Goal: Find specific page/section: Find specific page/section

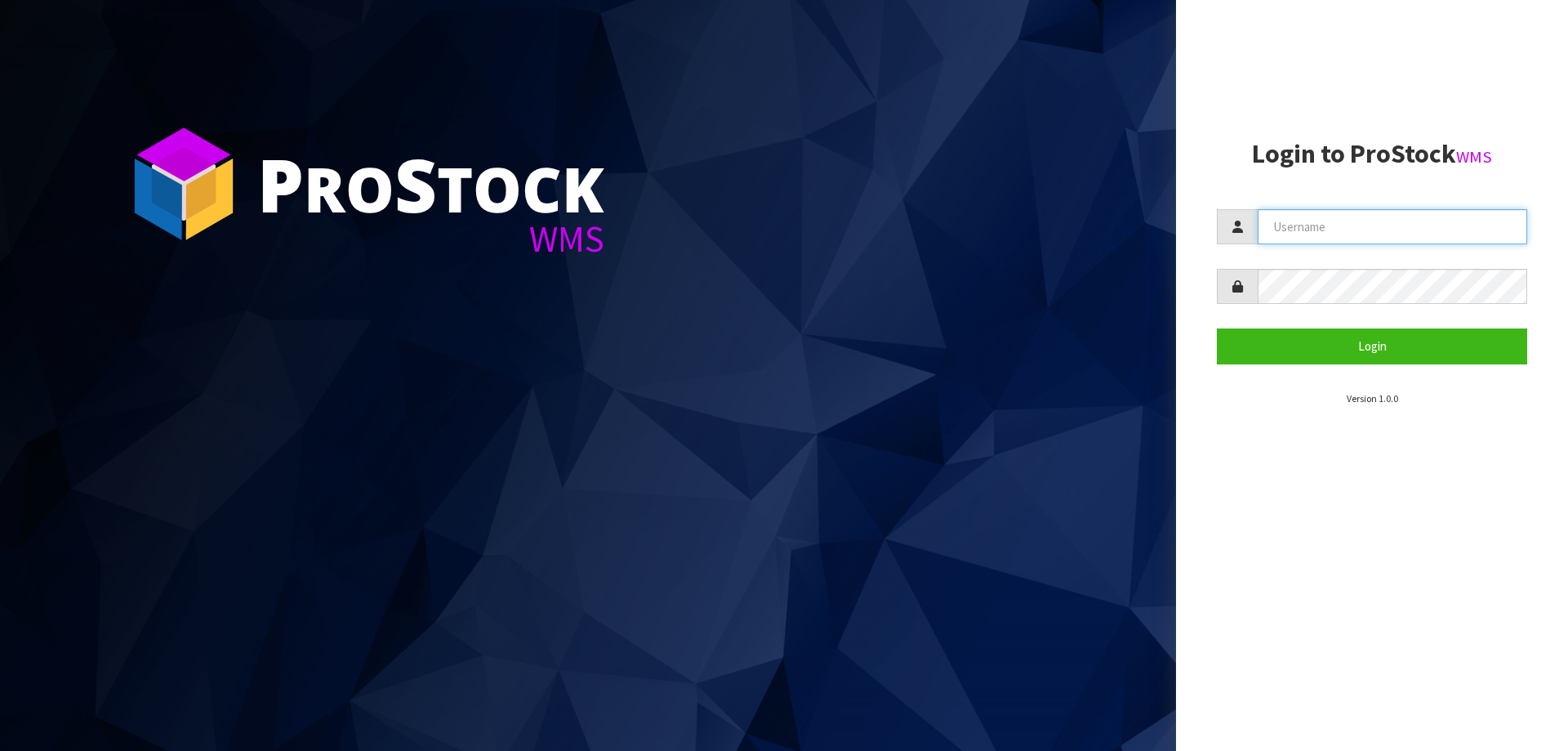
click at [1325, 223] on input "text" at bounding box center [1392, 226] width 269 height 35
paste input "KitchenAid"
type input "KitchenAid"
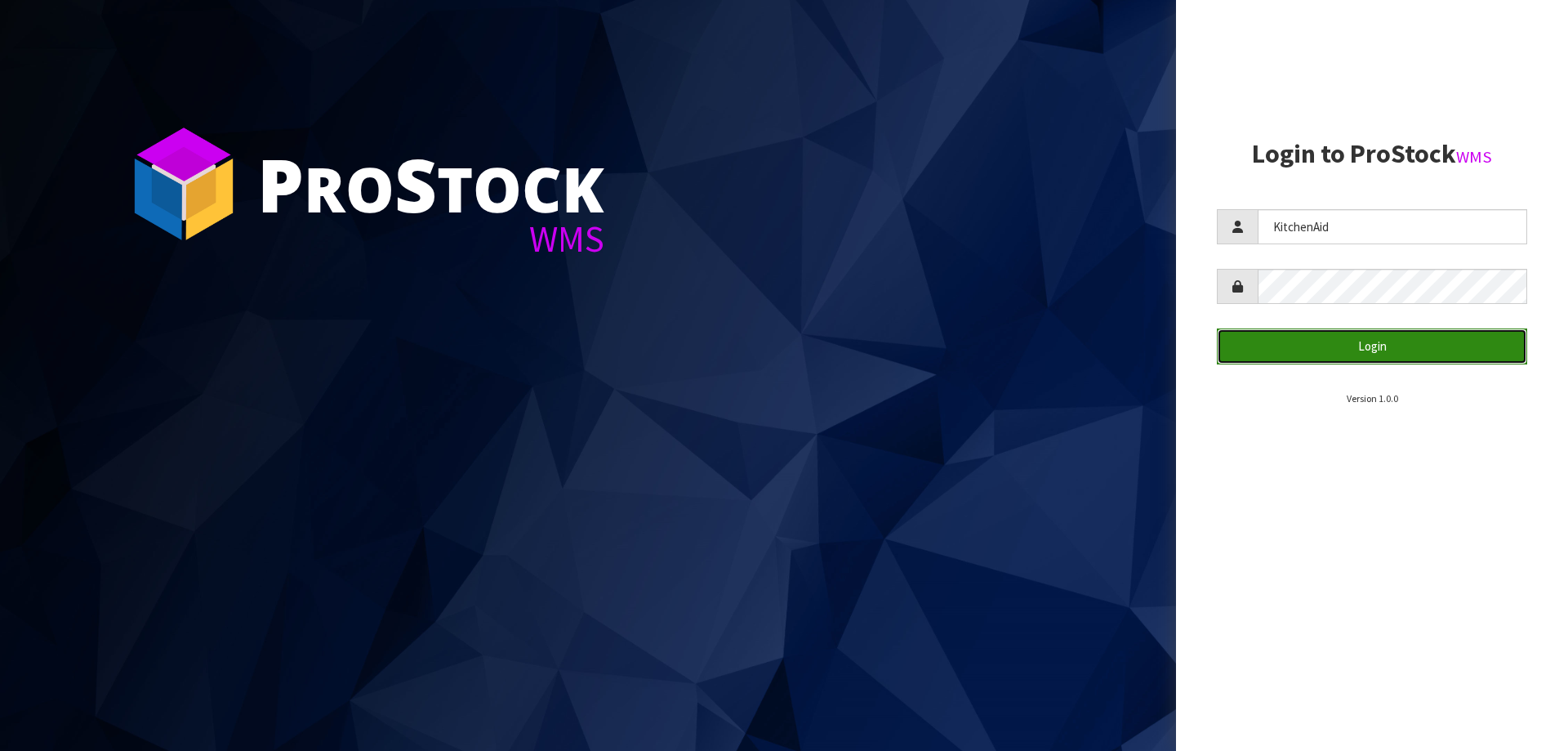
click at [1336, 340] on button "Login" at bounding box center [1371, 346] width 310 height 35
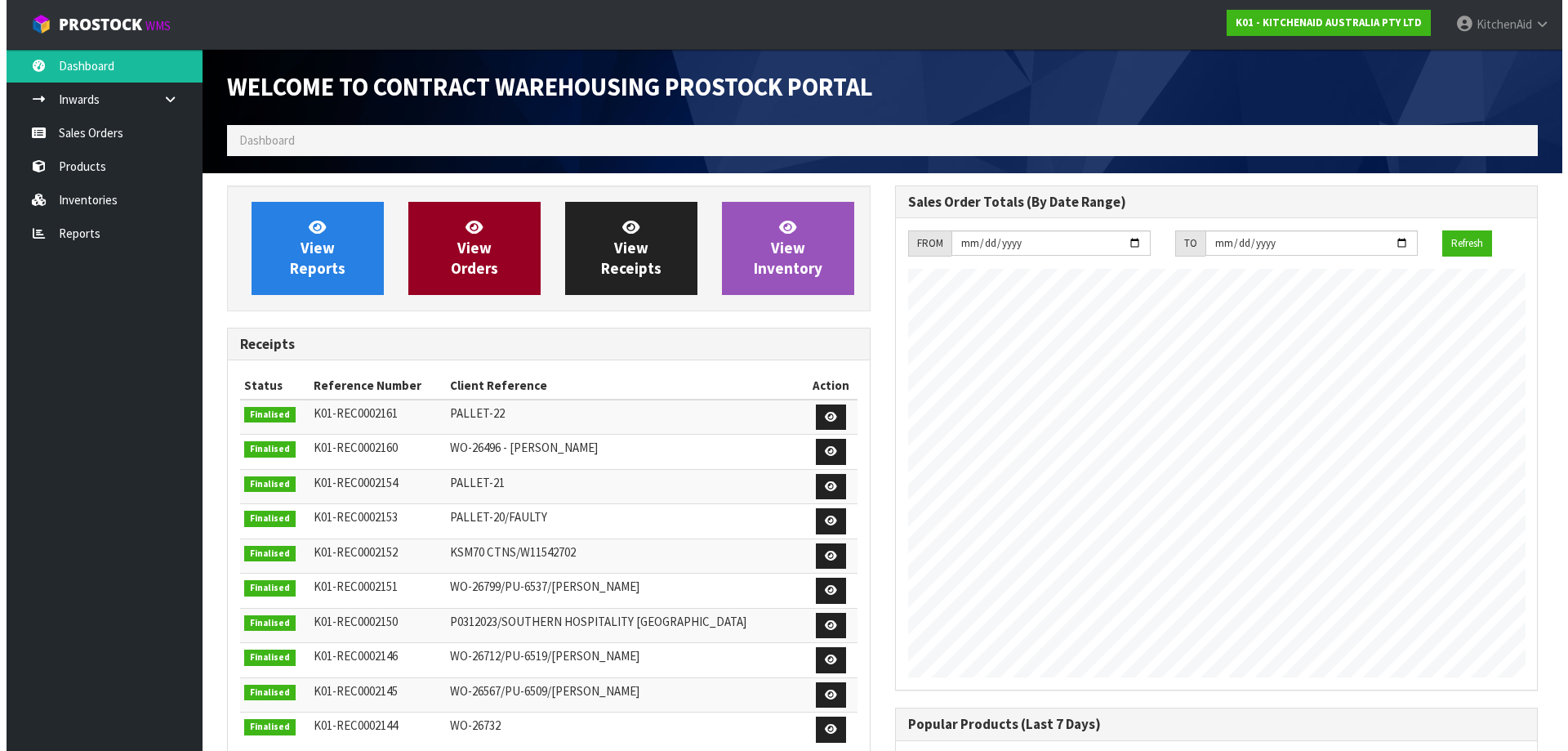
scroll to position [906, 667]
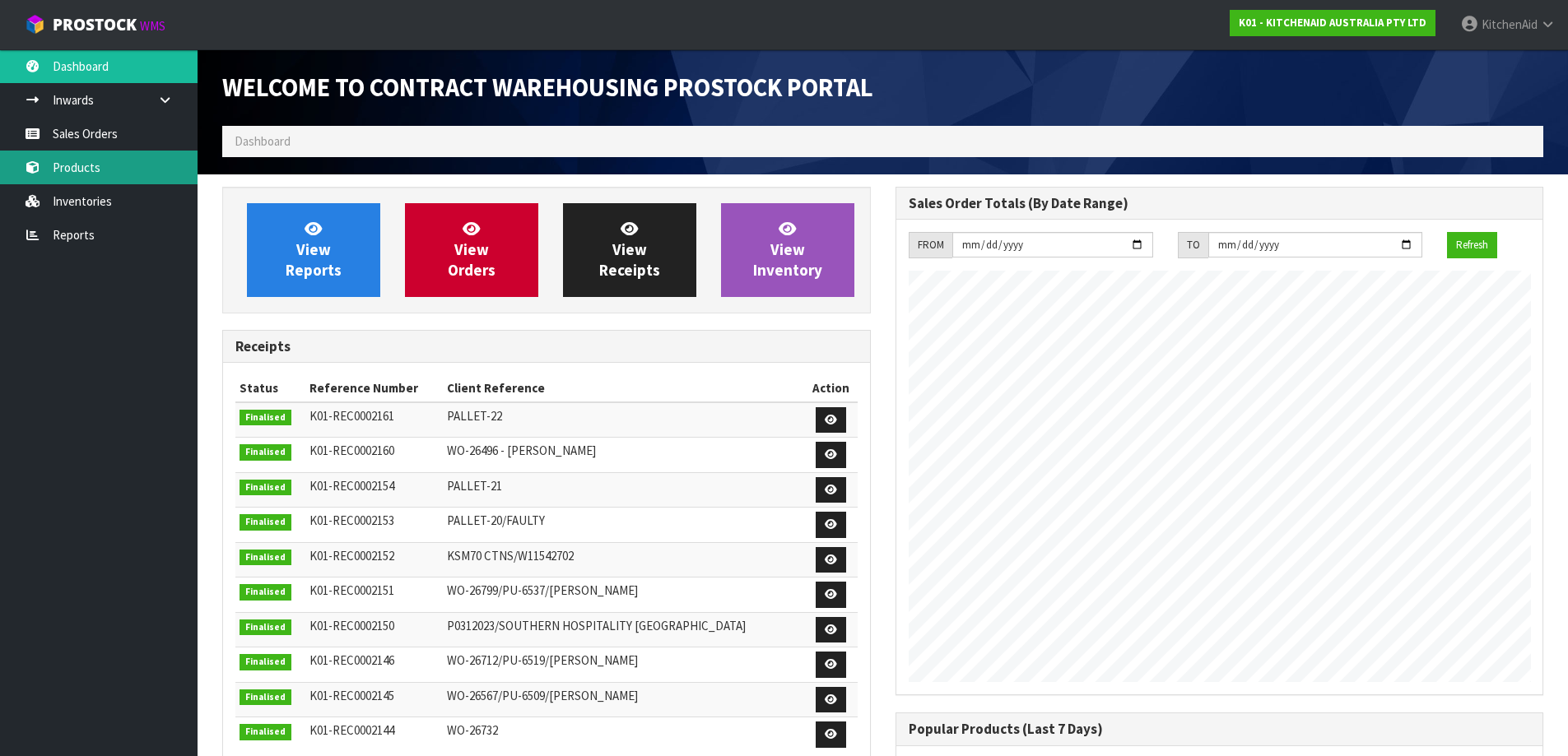
click at [90, 171] on link "Products" at bounding box center [99, 167] width 197 height 34
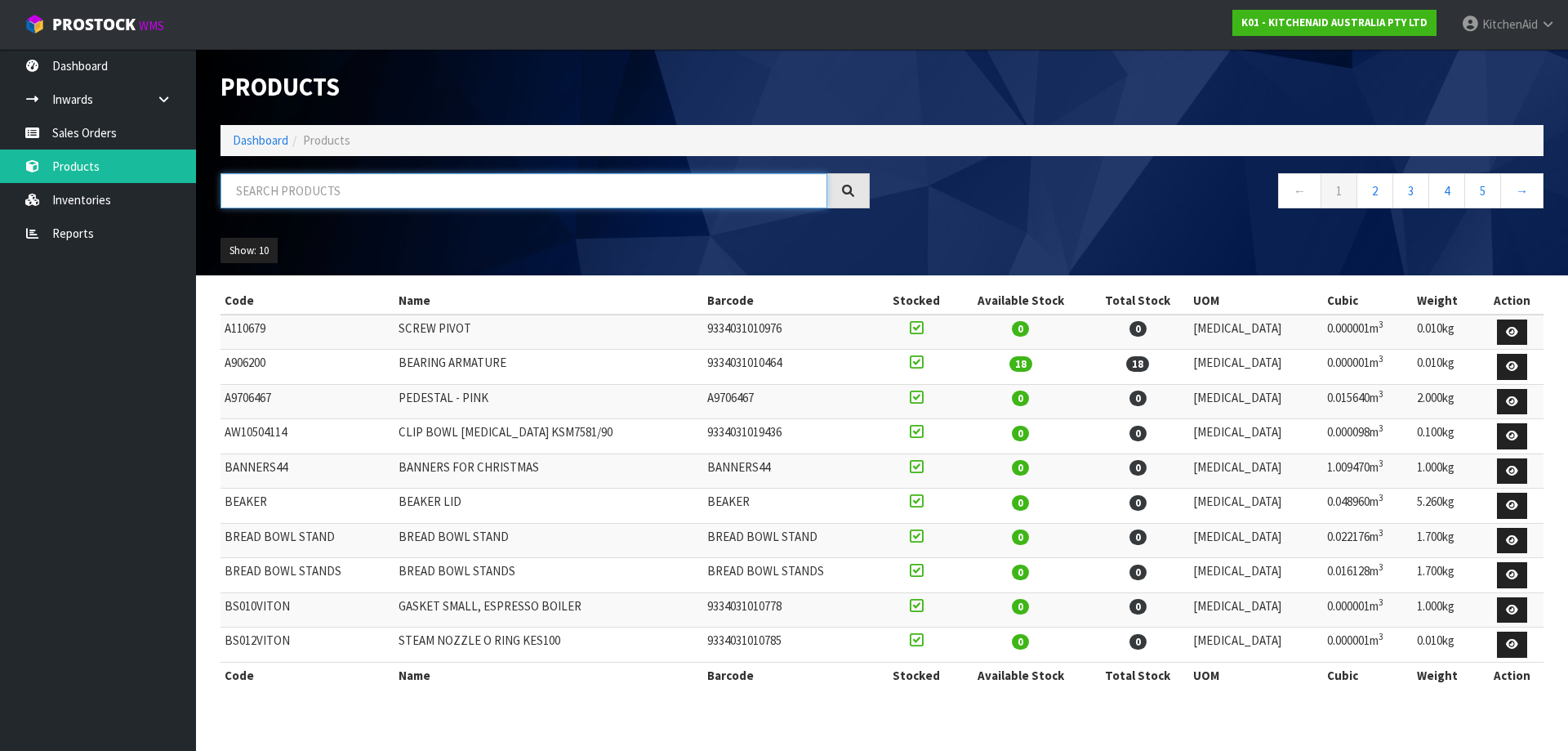
click at [273, 197] on input "text" at bounding box center [524, 190] width 607 height 35
paste input "5KSM195PSAPL"
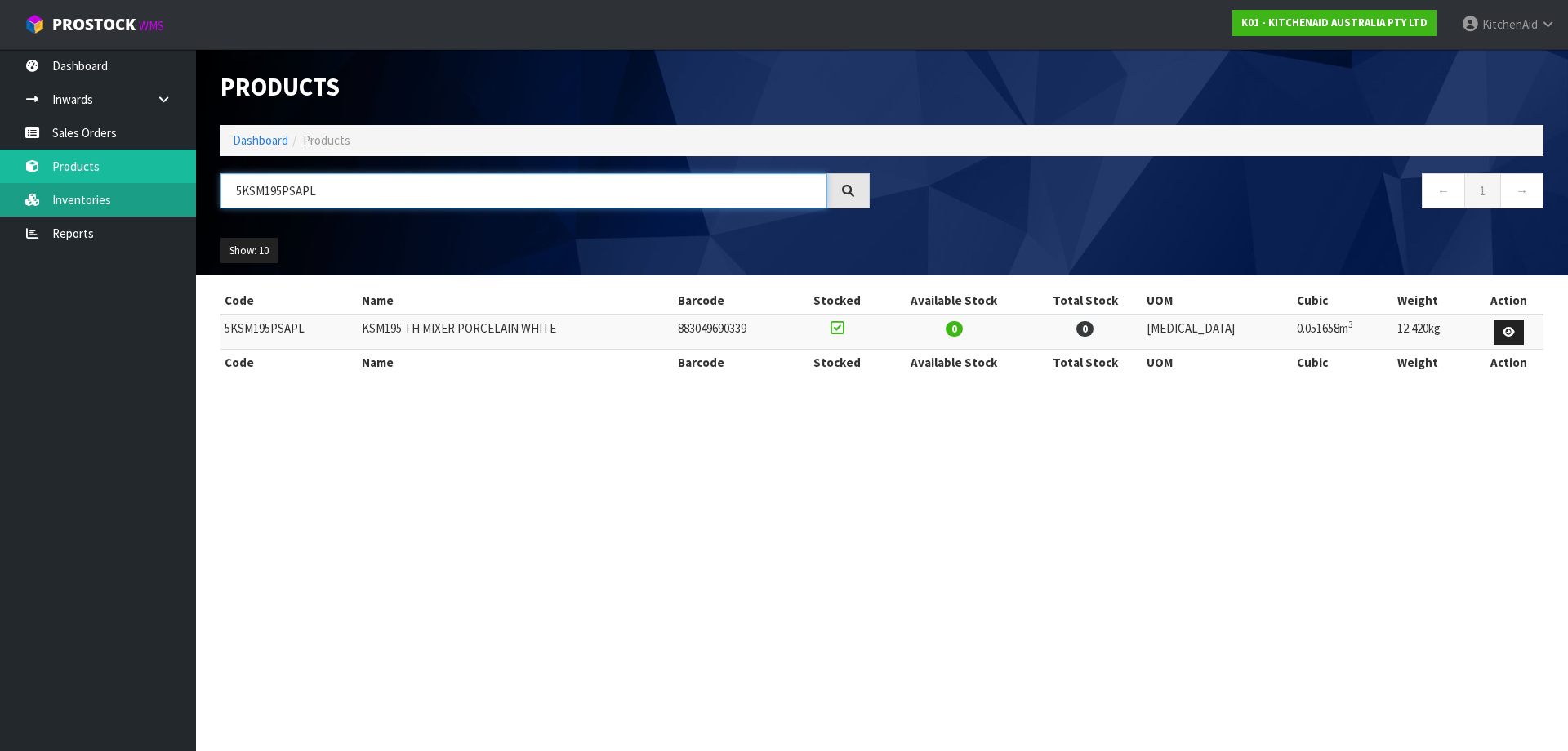
drag, startPoint x: 348, startPoint y: 188, endPoint x: 34, endPoint y: 191, distance: 314.0
click at [57, 194] on body "Toggle navigation ProStock WMS K01 - KITCHENAID AUSTRALIA PTY LTD [GEOGRAPHIC_D…" at bounding box center [784, 376] width 1568 height 751
paste input "MT4109ABM"
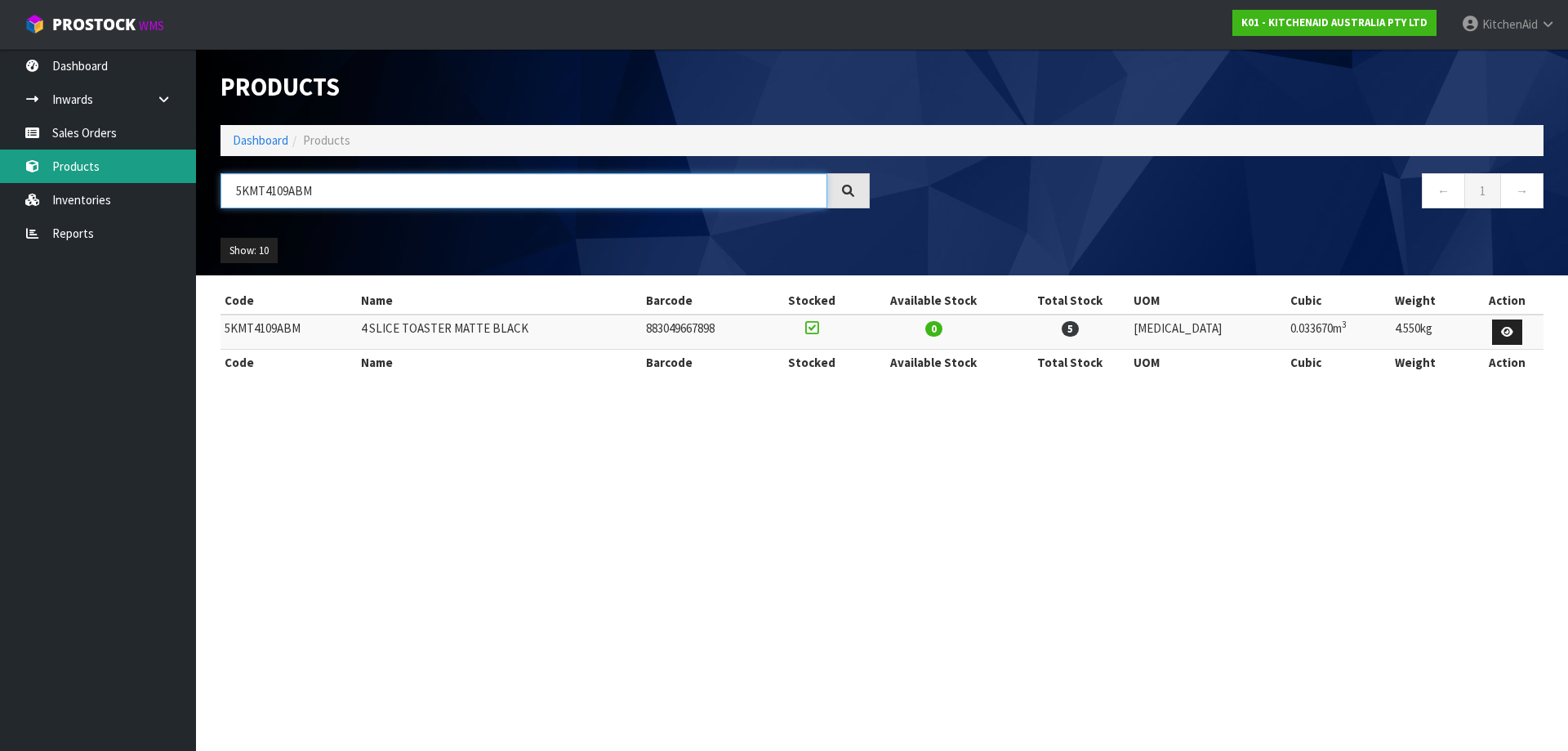
drag, startPoint x: 363, startPoint y: 172, endPoint x: 30, endPoint y: 162, distance: 333.2
click at [68, 163] on body "Toggle navigation ProStock WMS K01 - KITCHENAID AUSTRALIA PTY LTD [GEOGRAPHIC_D…" at bounding box center [784, 376] width 1568 height 751
paste input "EK1701APT"
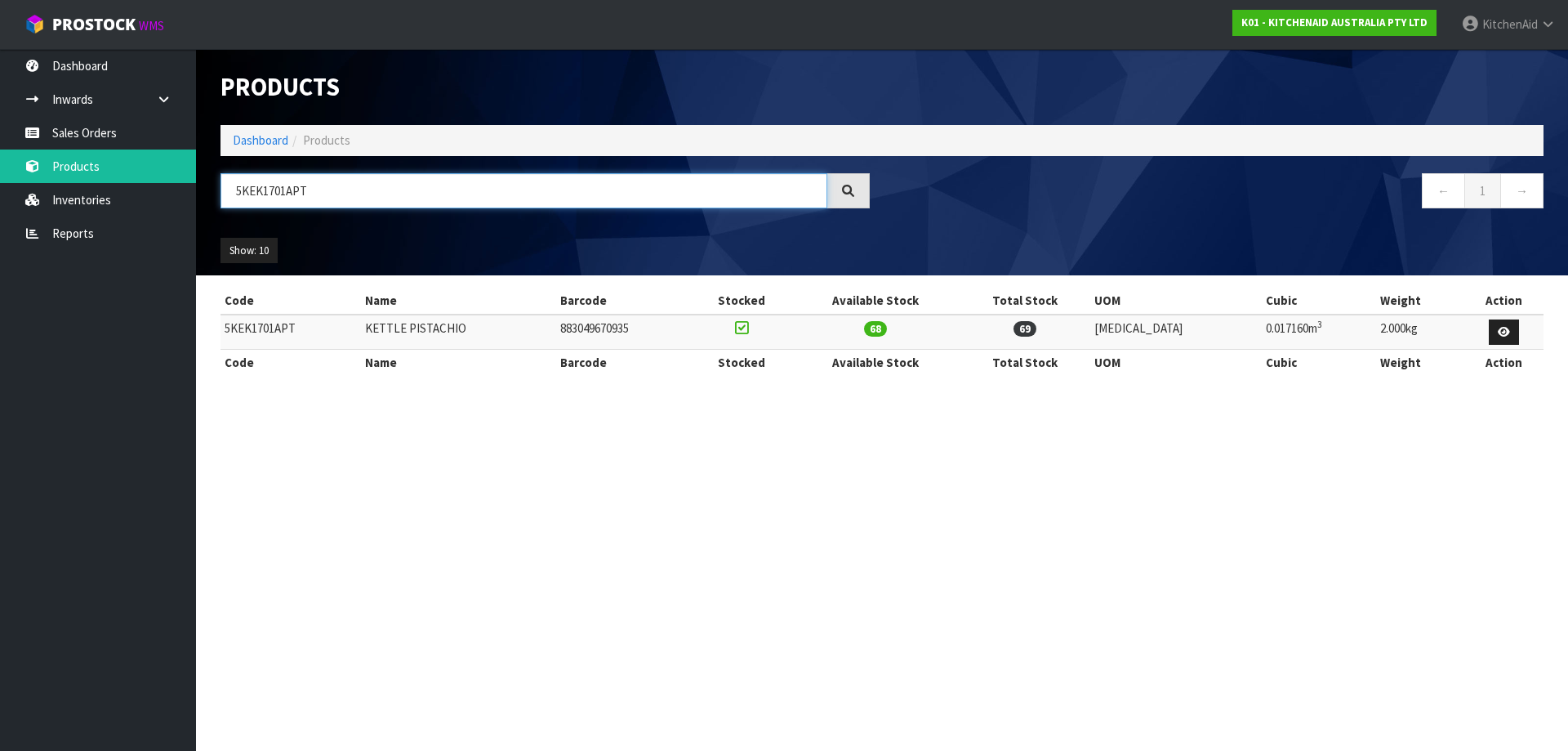
drag, startPoint x: 373, startPoint y: 191, endPoint x: -64, endPoint y: 171, distance: 437.5
click at [0, 171] on html "Toggle navigation ProStock WMS K01 - KITCHENAID AUSTRALIA PTY LTD [GEOGRAPHIC_D…" at bounding box center [784, 376] width 1568 height 751
paste input "SM195PSAER"
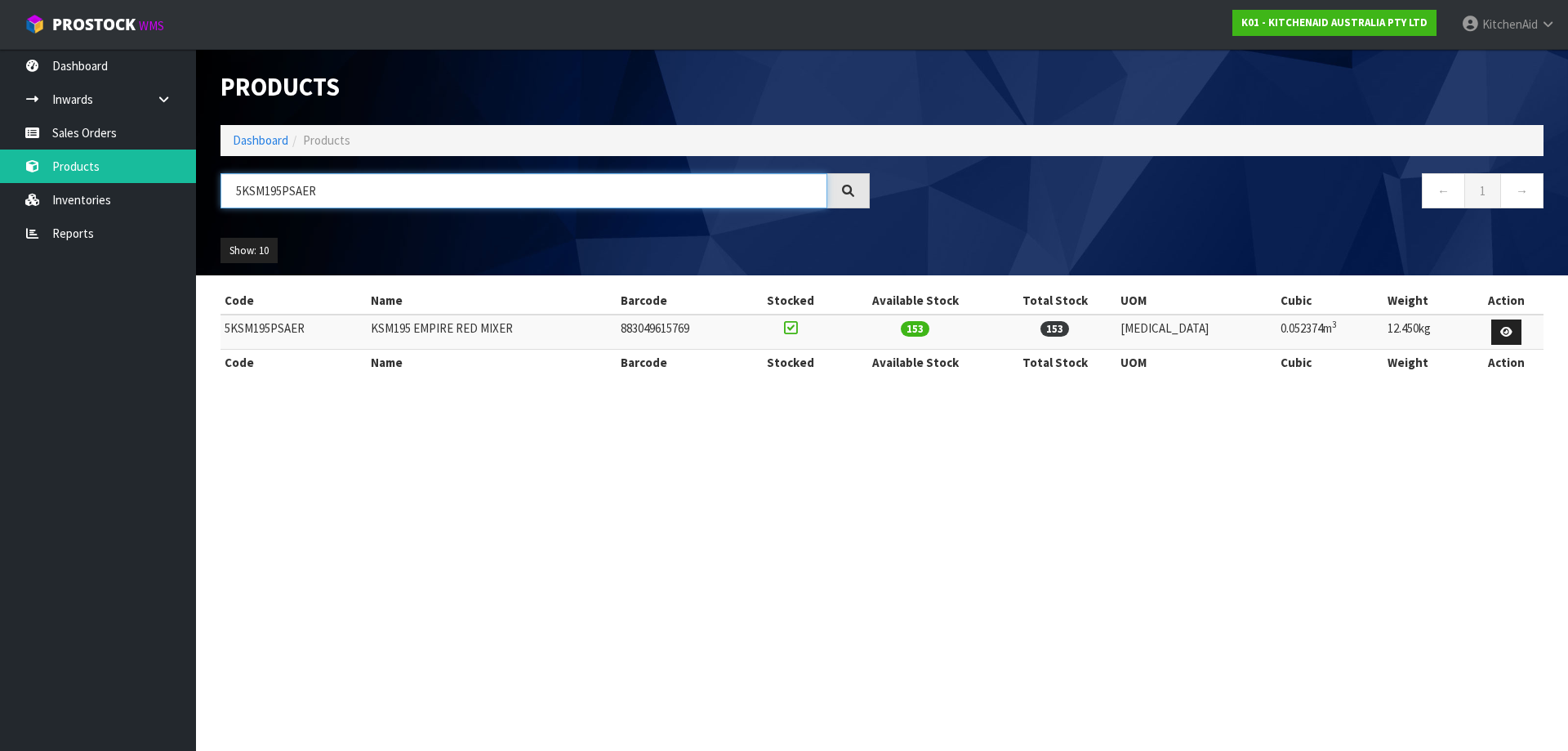
drag, startPoint x: 347, startPoint y: 192, endPoint x: -56, endPoint y: 159, distance: 404.3
click at [0, 159] on html "Toggle navigation ProStock WMS K01 - KITCHENAID AUSTRALIA PTY LTD [GEOGRAPHIC_D…" at bounding box center [784, 376] width 1568 height 751
paste input "BT"
drag, startPoint x: 332, startPoint y: 195, endPoint x: 57, endPoint y: 209, distance: 275.4
click at [66, 207] on body "Toggle navigation ProStock WMS K01 - KITCHENAID AUSTRALIA PTY LTD [GEOGRAPHIC_D…" at bounding box center [784, 376] width 1568 height 751
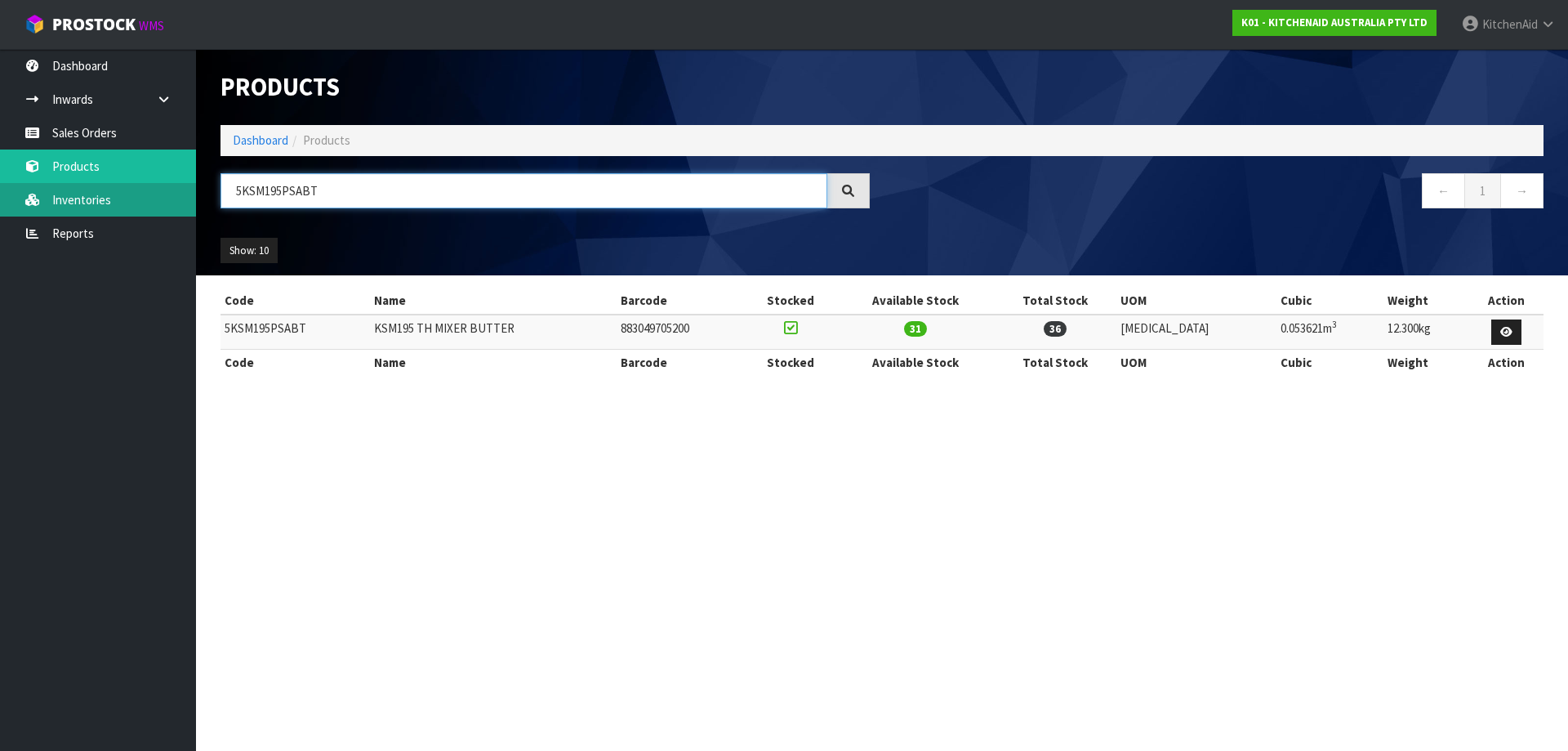
paste input "F"
type input "5KSM195PSAFT"
